Goal: Transaction & Acquisition: Purchase product/service

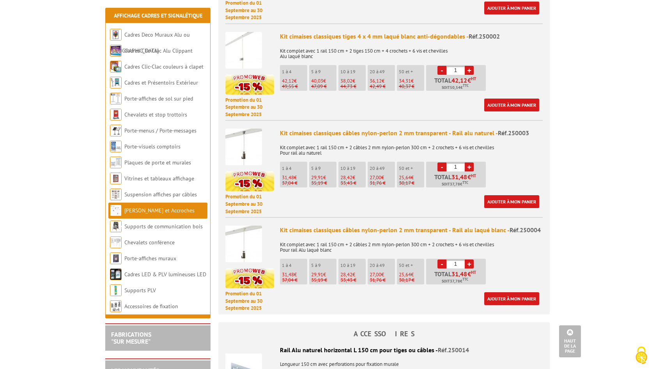
scroll to position [410, 0]
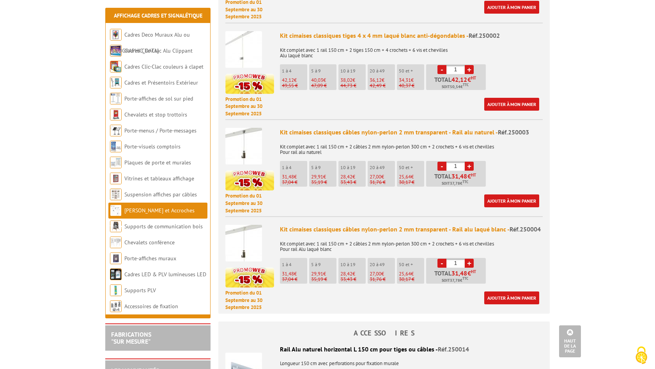
click at [469, 162] on link "+" at bounding box center [469, 166] width 9 height 9
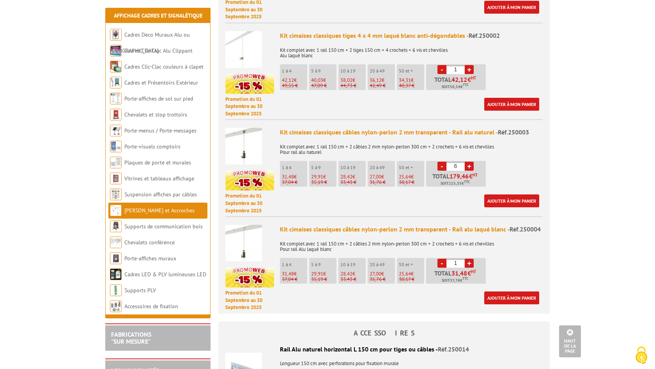
click at [469, 162] on link "+" at bounding box center [469, 166] width 9 height 9
type input "10"
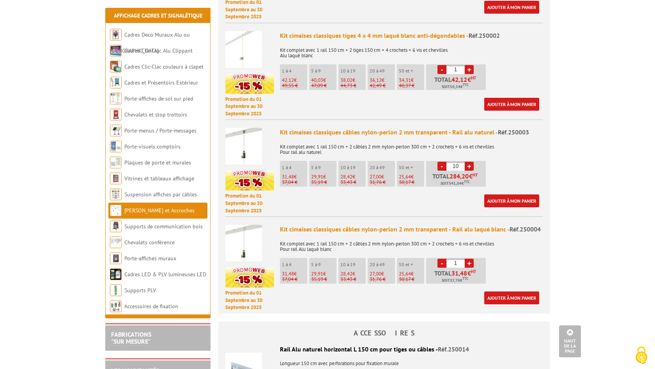
click at [467, 259] on link "+" at bounding box center [469, 263] width 9 height 9
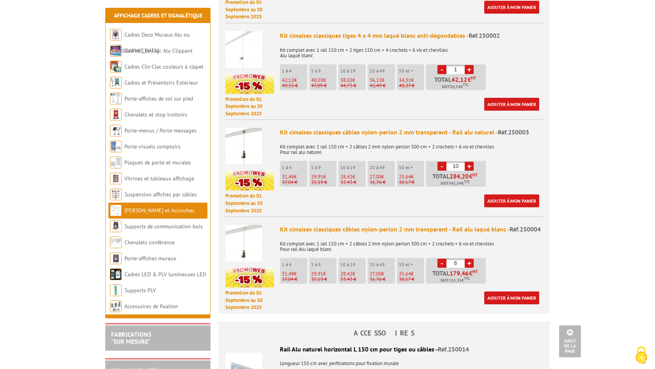
click at [467, 259] on link "+" at bounding box center [469, 263] width 9 height 9
type input "10"
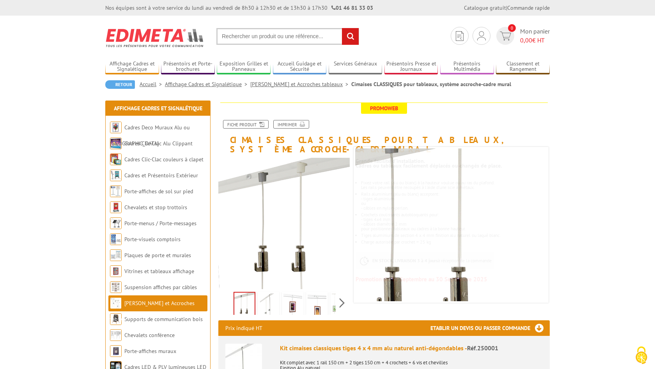
scroll to position [0, 0]
